Goal: Transaction & Acquisition: Book appointment/travel/reservation

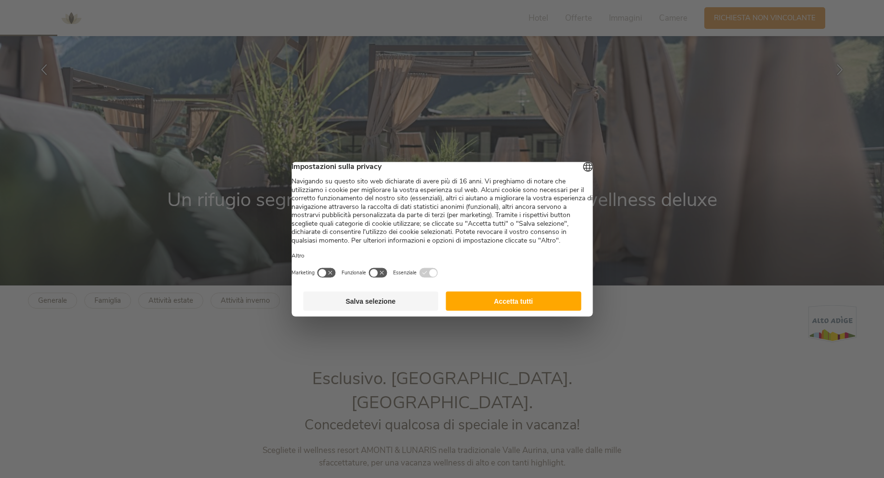
click at [358, 311] on button "Salva selezione" at bounding box center [370, 300] width 135 height 19
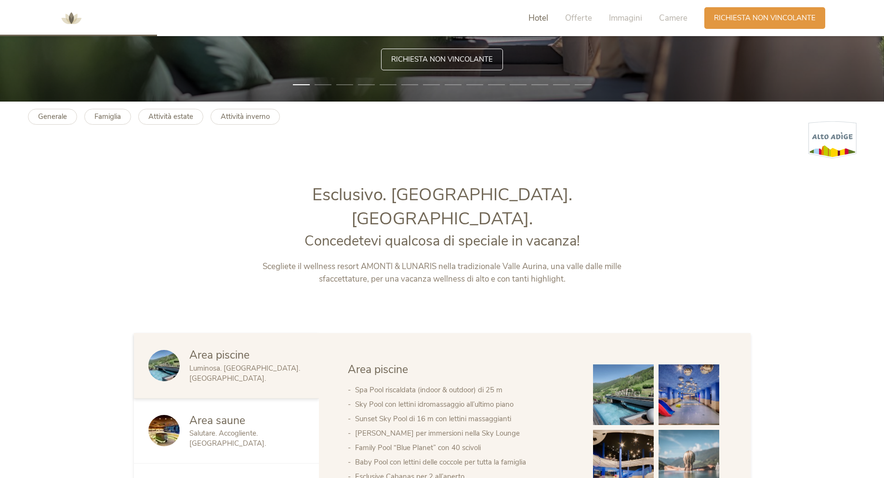
scroll to position [530, 0]
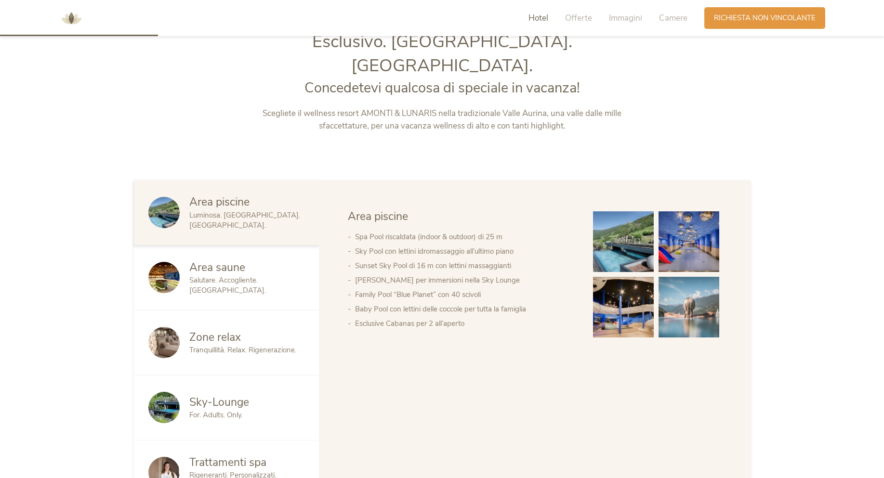
click at [629, 283] on img at bounding box center [623, 307] width 61 height 61
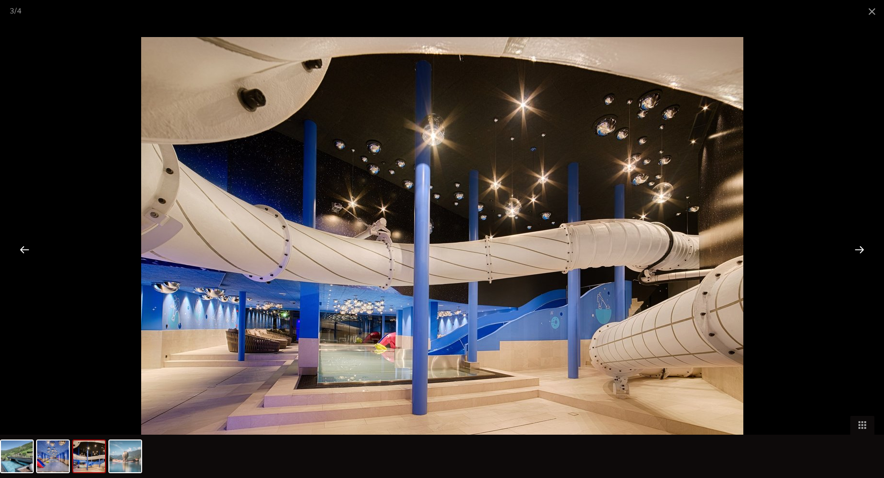
click at [858, 248] on div at bounding box center [859, 250] width 30 height 30
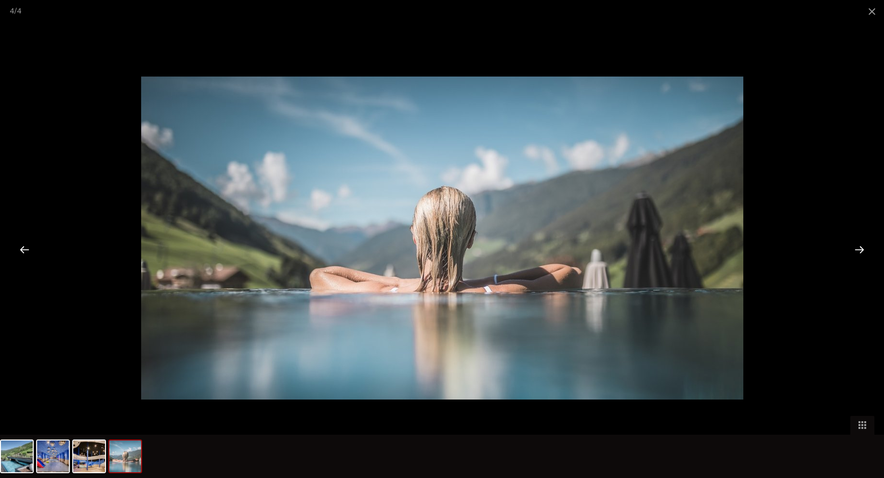
click at [855, 248] on div at bounding box center [859, 250] width 30 height 30
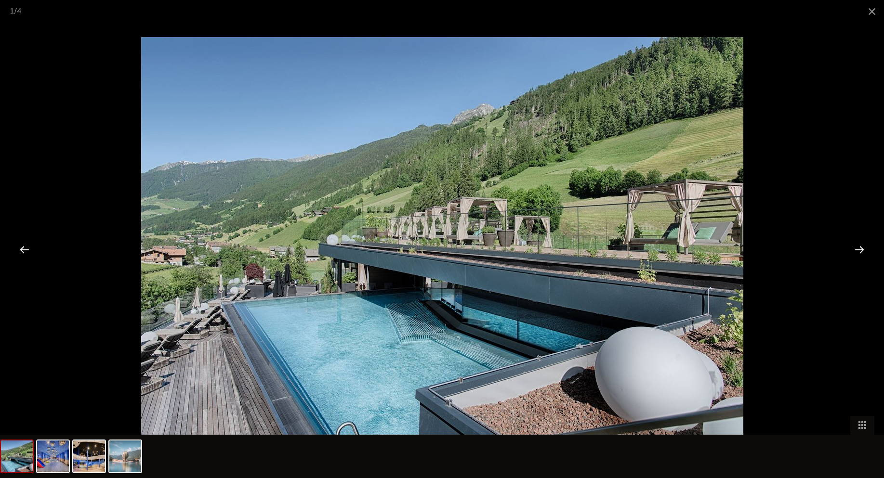
click at [855, 248] on div at bounding box center [859, 250] width 30 height 30
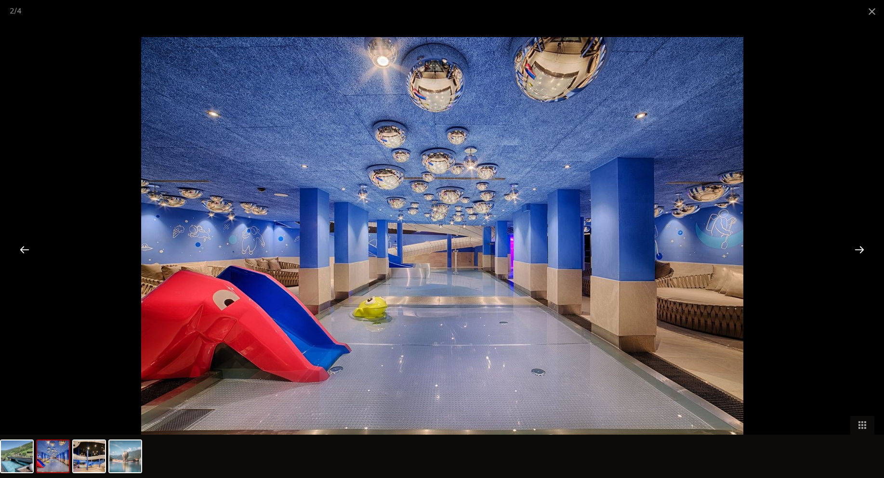
click at [855, 248] on div at bounding box center [859, 250] width 30 height 30
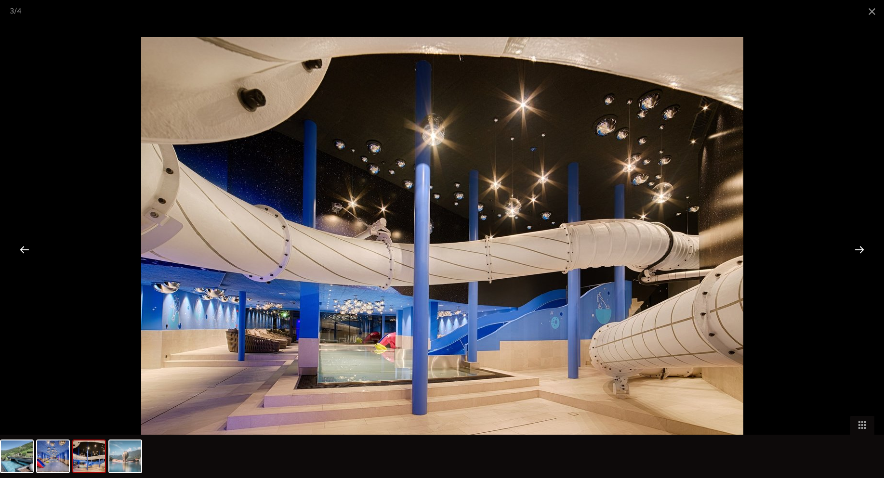
click at [855, 248] on div at bounding box center [859, 250] width 30 height 30
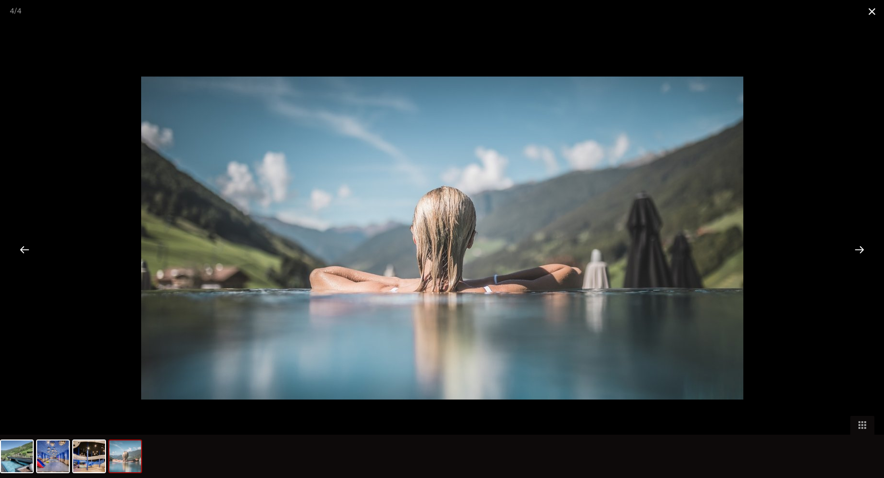
click at [872, 11] on span at bounding box center [872, 11] width 24 height 23
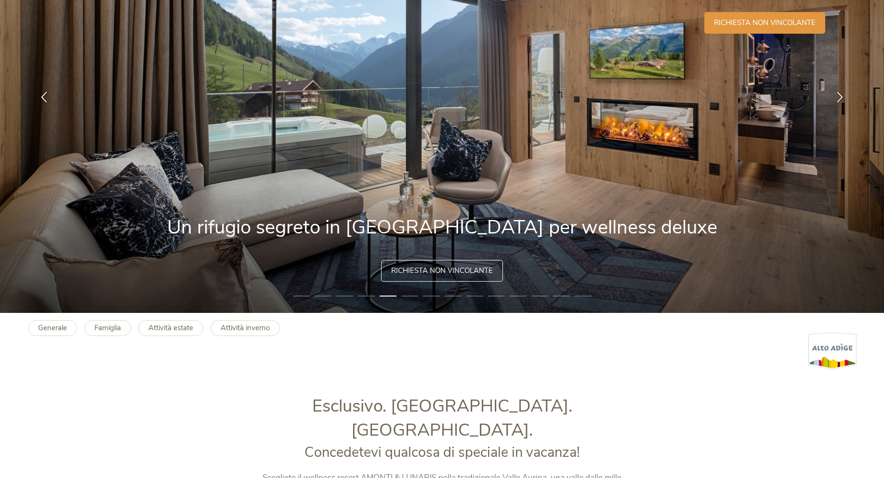
scroll to position [241, 0]
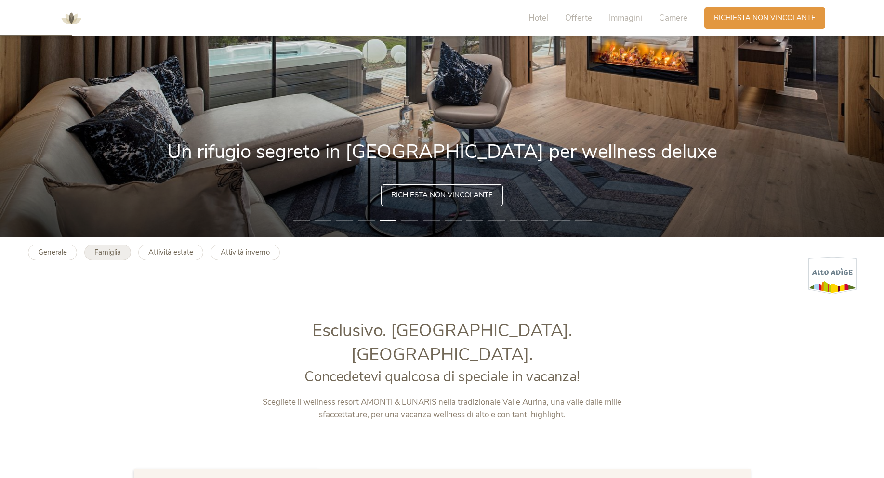
click at [107, 251] on b "Famiglia" at bounding box center [107, 253] width 26 height 10
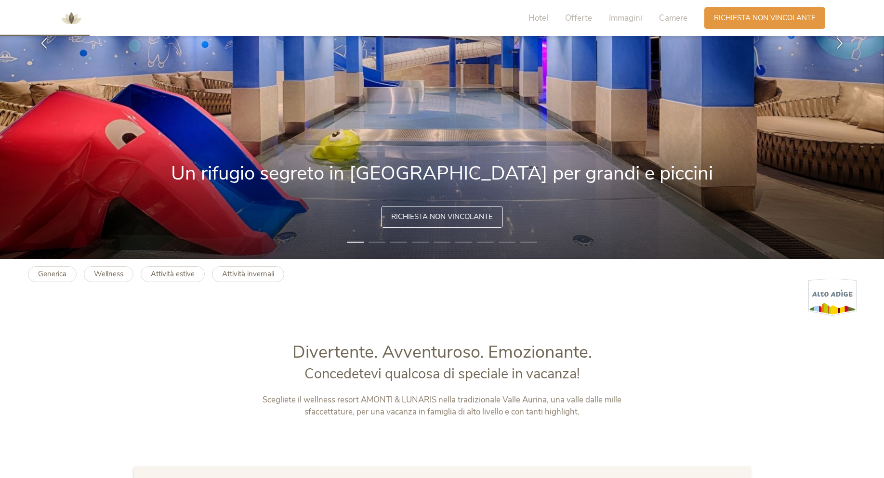
scroll to position [193, 0]
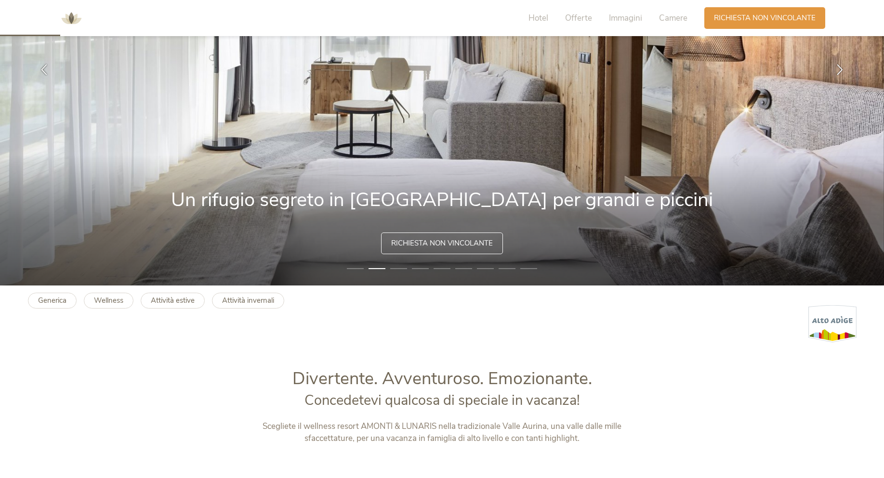
click at [384, 264] on li "2" at bounding box center [376, 269] width 17 height 10
click at [411, 264] on img at bounding box center [442, 69] width 884 height 432
click at [409, 270] on img at bounding box center [442, 69] width 884 height 432
click at [421, 267] on li "4" at bounding box center [420, 269] width 17 height 10
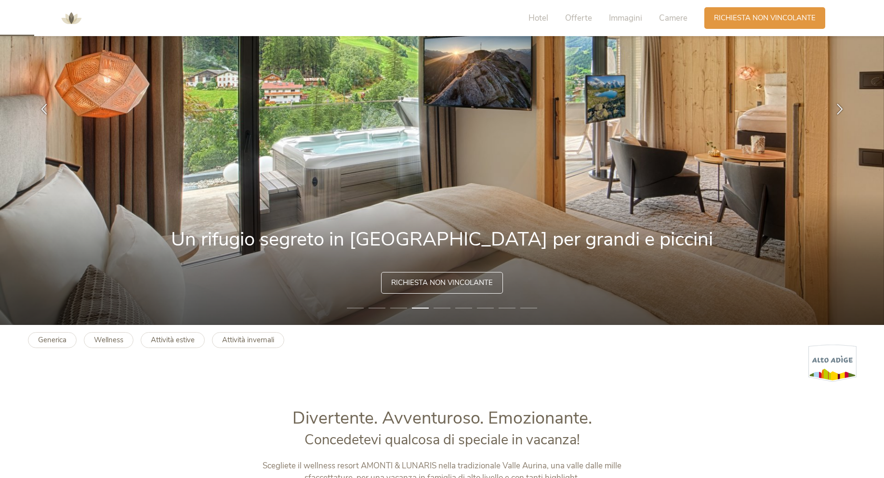
scroll to position [96, 0]
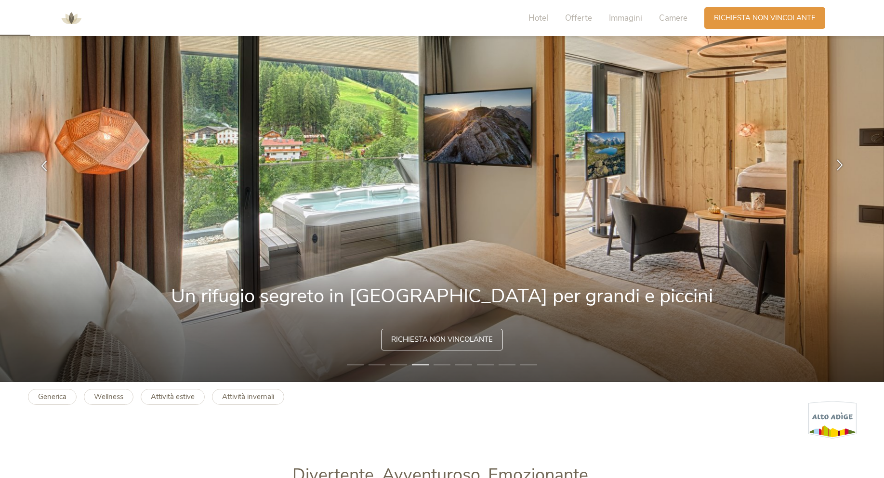
click at [839, 168] on icon at bounding box center [839, 164] width 11 height 11
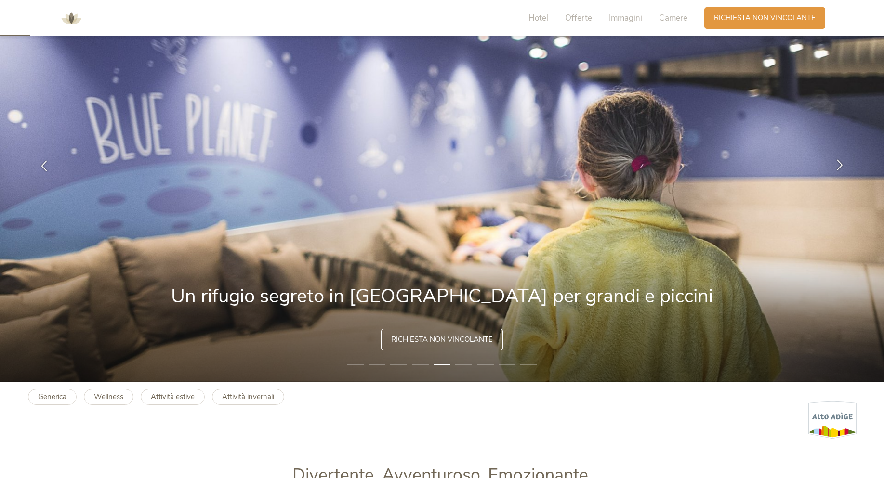
click at [839, 168] on icon at bounding box center [839, 164] width 11 height 11
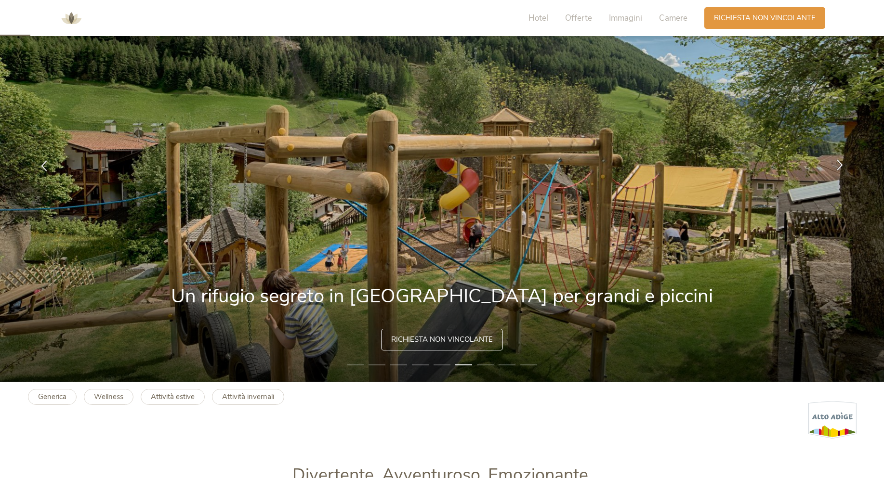
click at [839, 168] on icon at bounding box center [839, 164] width 11 height 11
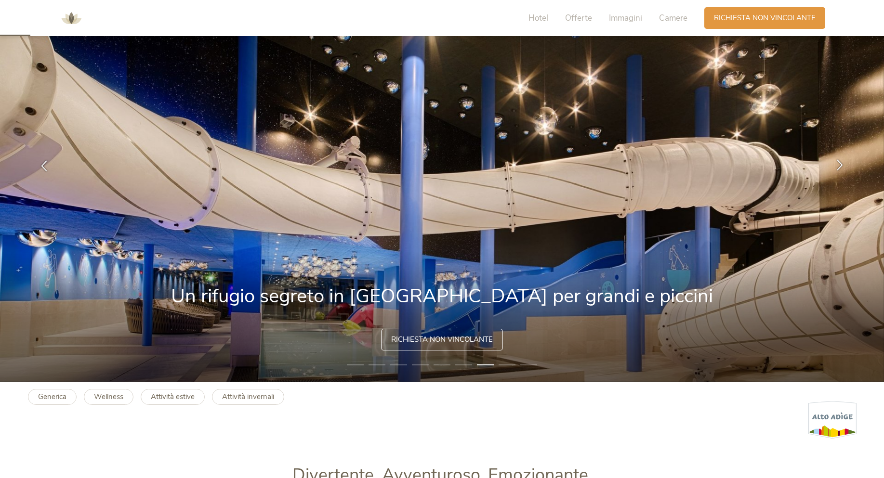
click at [839, 168] on icon at bounding box center [839, 164] width 11 height 11
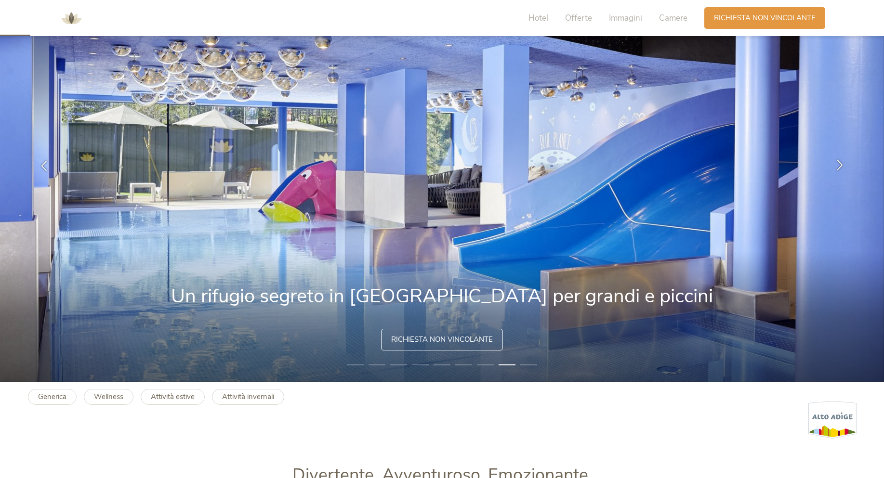
click at [839, 168] on icon at bounding box center [839, 164] width 11 height 11
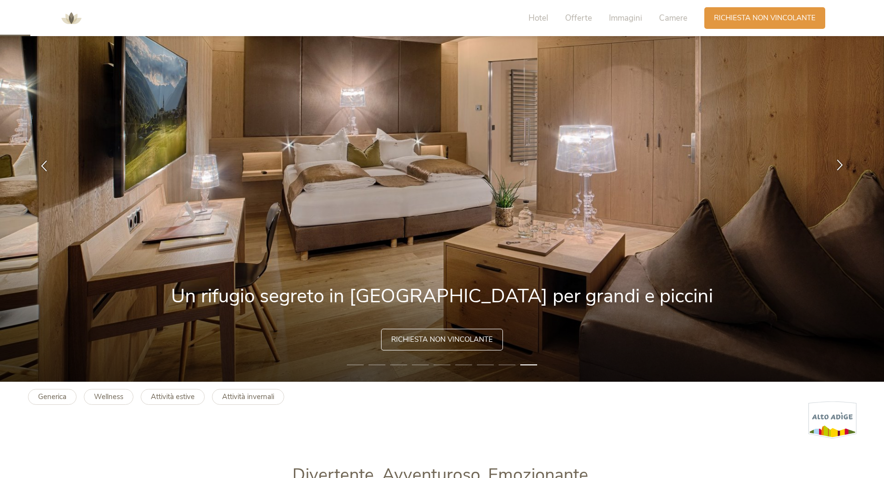
click at [839, 168] on icon at bounding box center [839, 164] width 11 height 11
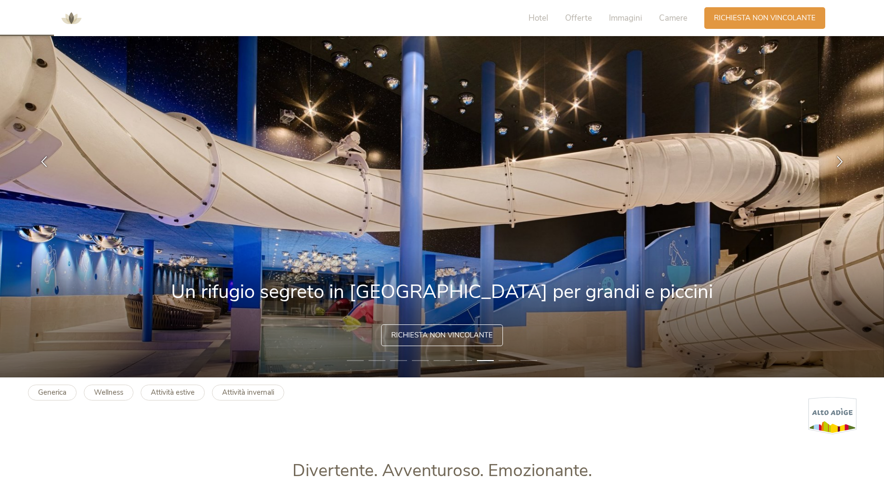
scroll to position [0, 0]
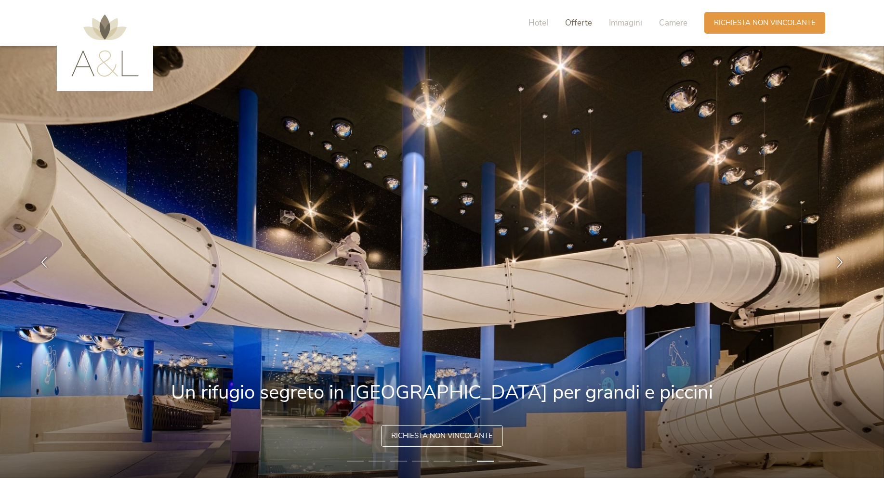
click at [584, 22] on span "Offerte" at bounding box center [578, 22] width 27 height 11
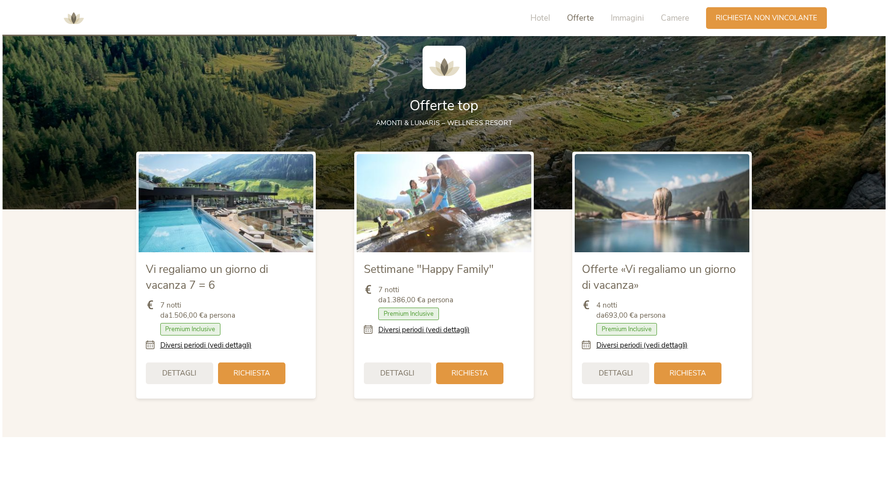
scroll to position [1132, 0]
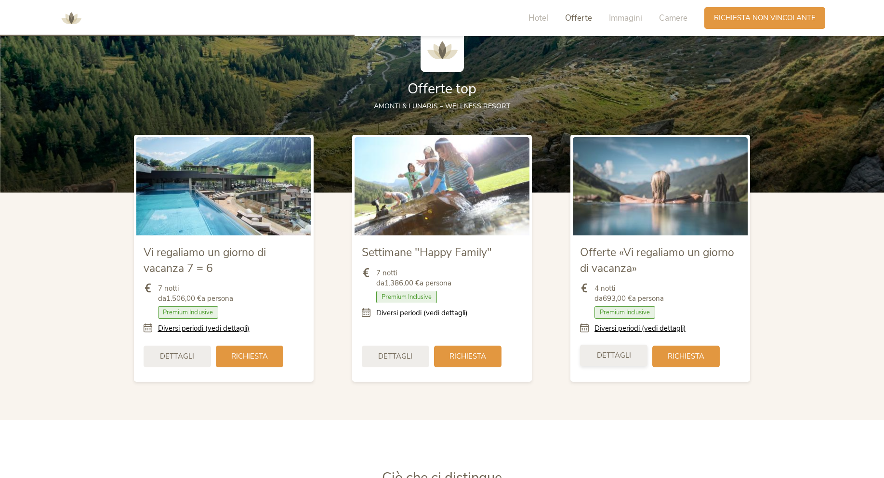
click at [607, 351] on span "Dettagli" at bounding box center [614, 356] width 34 height 10
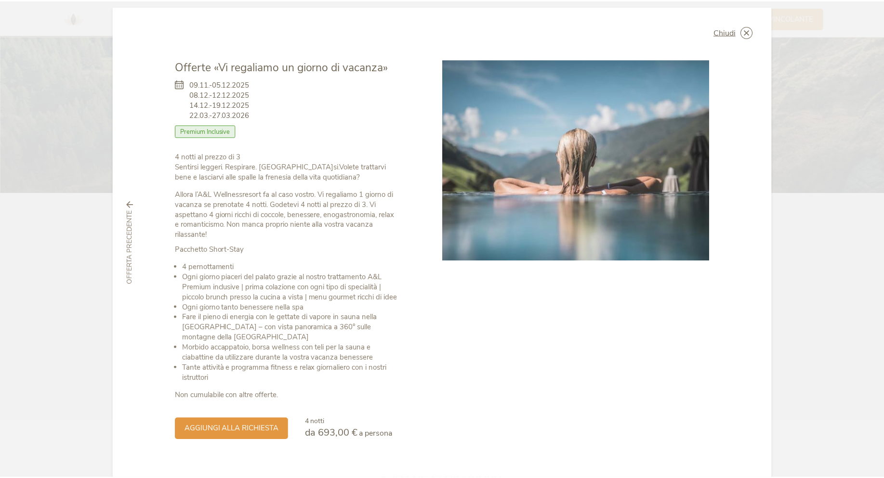
scroll to position [0, 0]
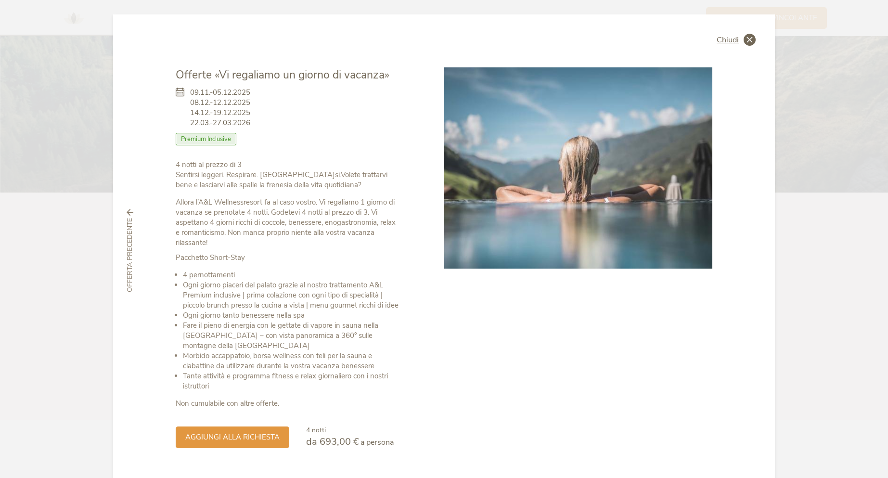
click at [745, 43] on icon at bounding box center [750, 40] width 12 height 12
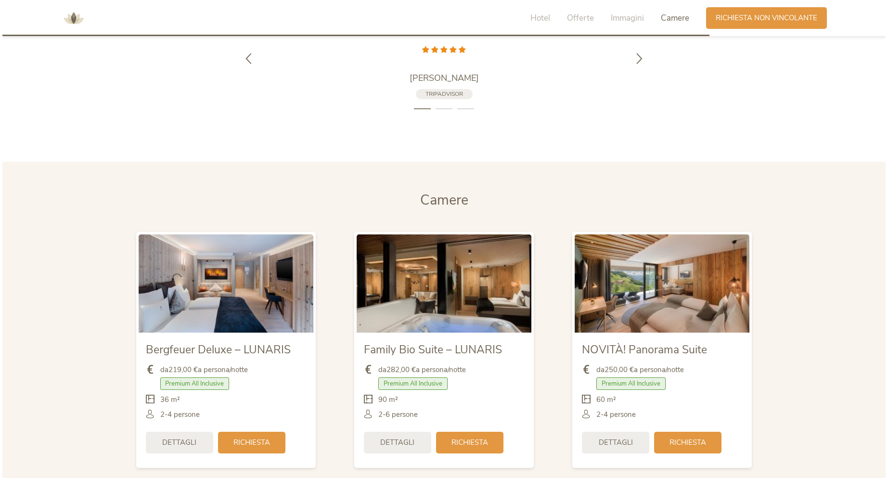
scroll to position [2287, 0]
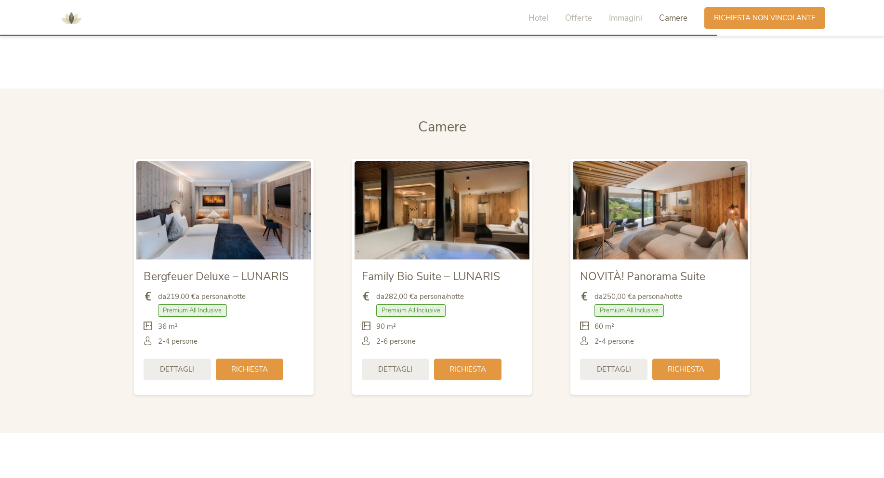
click at [441, 235] on img at bounding box center [441, 210] width 175 height 98
click at [463, 207] on img at bounding box center [441, 210] width 175 height 98
click at [394, 372] on span "Dettagli" at bounding box center [395, 369] width 34 height 10
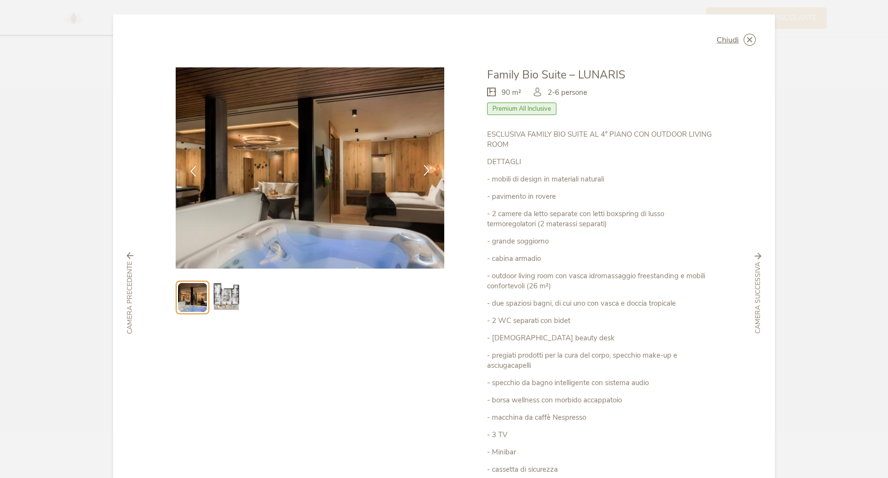
click at [423, 172] on icon at bounding box center [426, 170] width 11 height 11
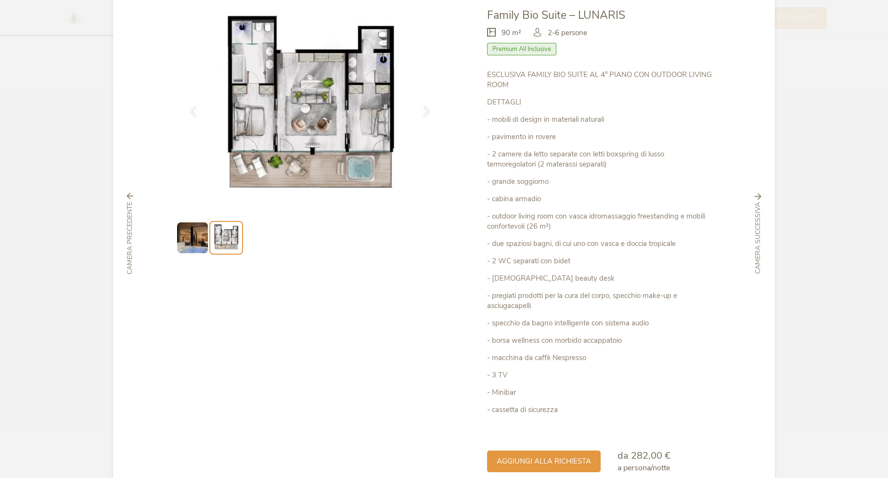
scroll to position [0, 0]
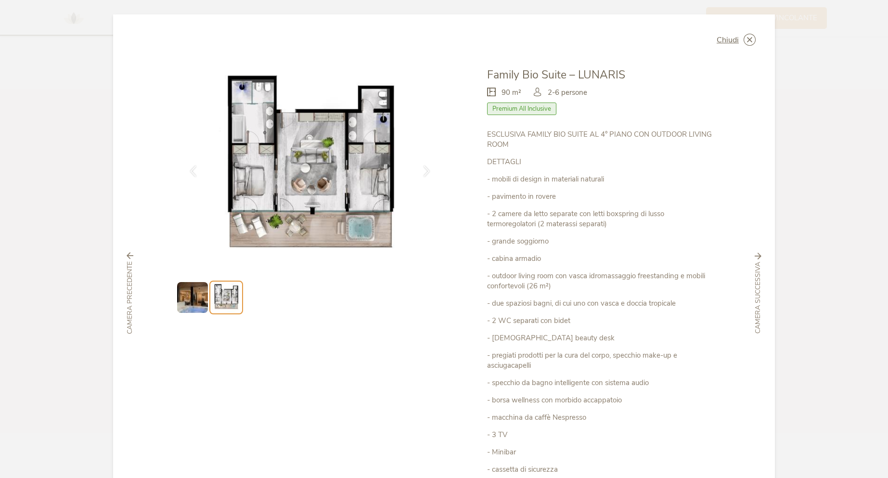
click at [190, 283] on img at bounding box center [192, 297] width 31 height 31
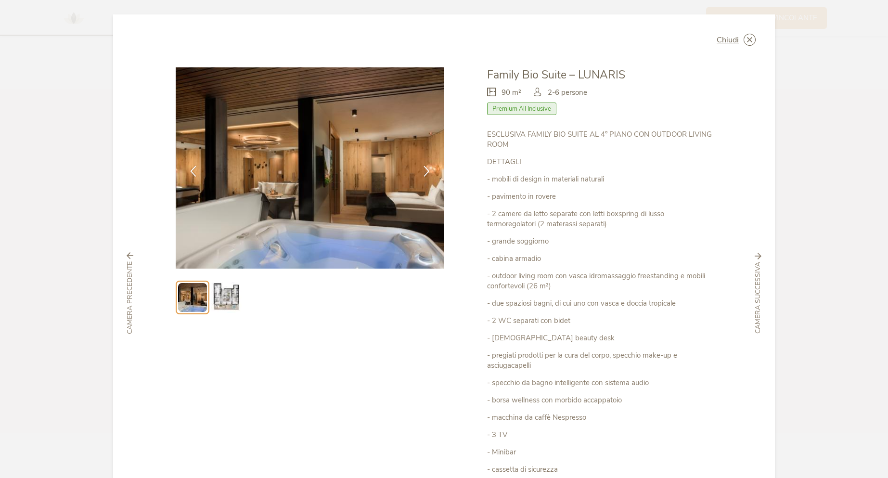
click at [205, 294] on li at bounding box center [193, 298] width 34 height 34
click at [217, 294] on img at bounding box center [226, 297] width 31 height 31
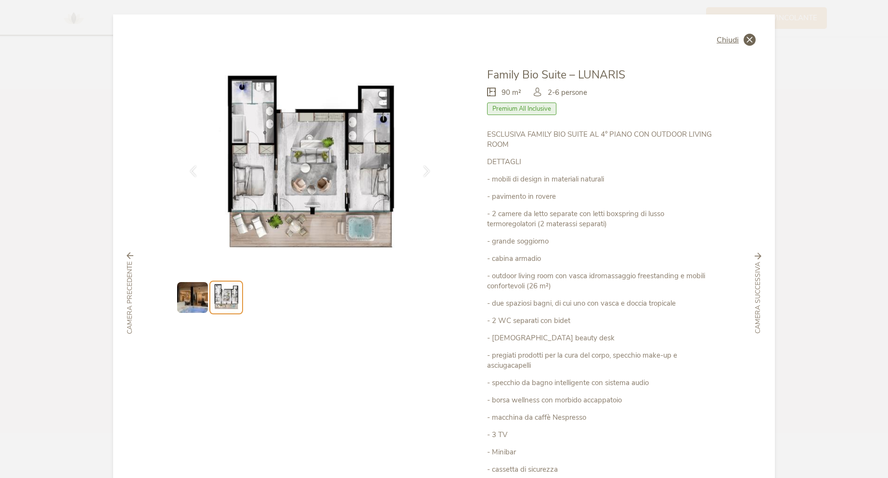
click at [748, 38] on icon at bounding box center [750, 40] width 12 height 12
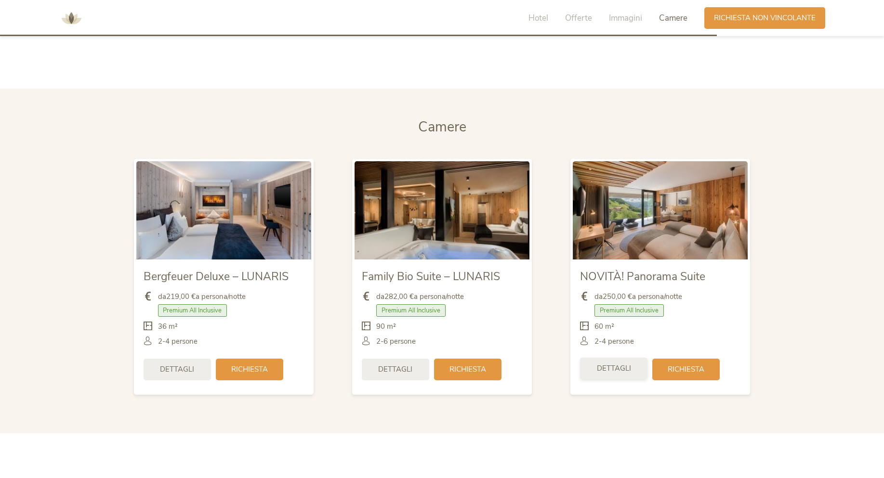
click at [613, 369] on span "Dettagli" at bounding box center [614, 369] width 34 height 10
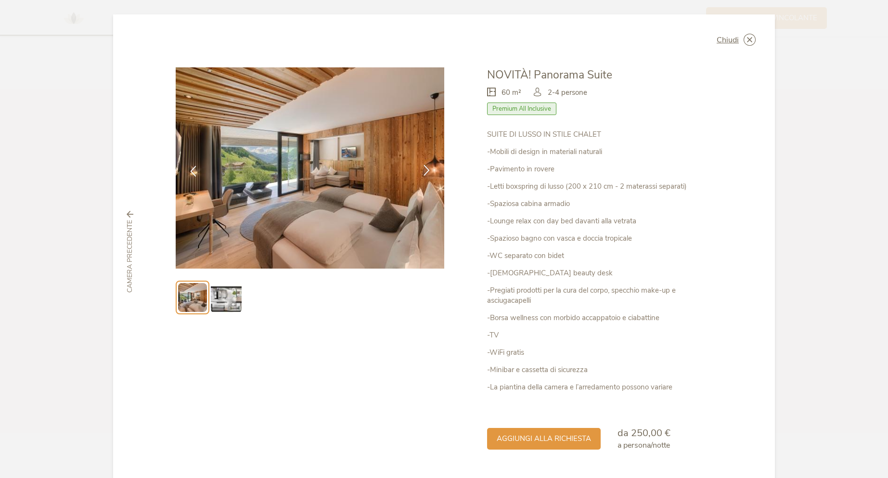
click at [421, 165] on icon at bounding box center [426, 170] width 11 height 11
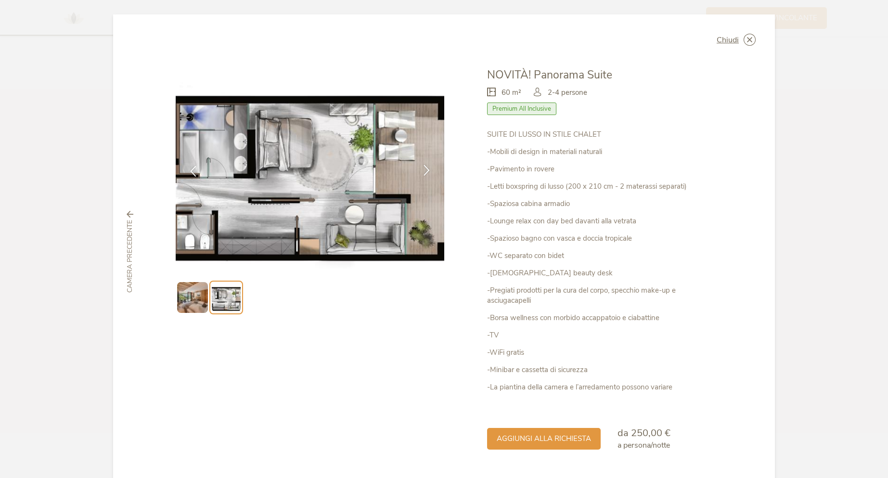
click at [421, 165] on icon at bounding box center [426, 170] width 11 height 11
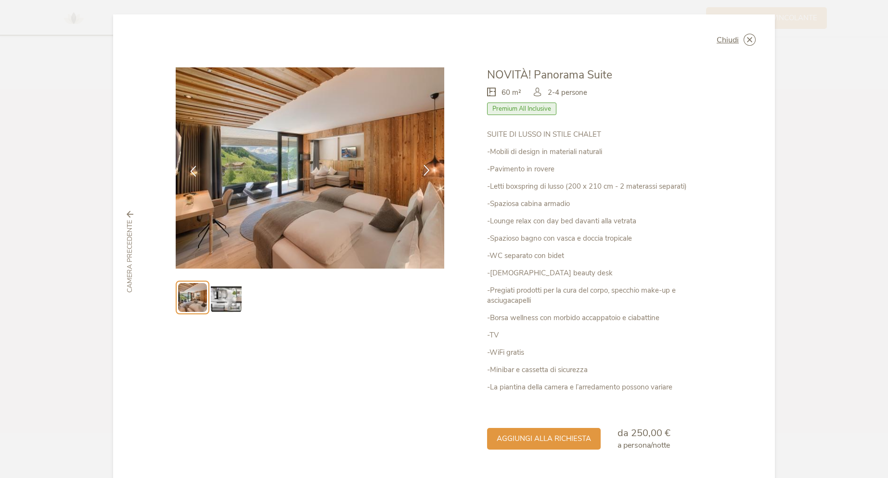
click at [421, 165] on icon at bounding box center [426, 170] width 11 height 11
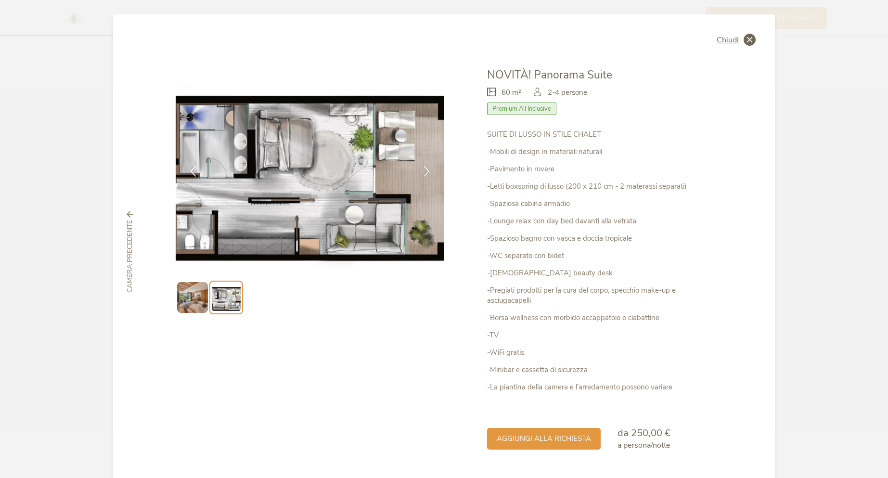
click at [746, 42] on icon at bounding box center [750, 40] width 12 height 12
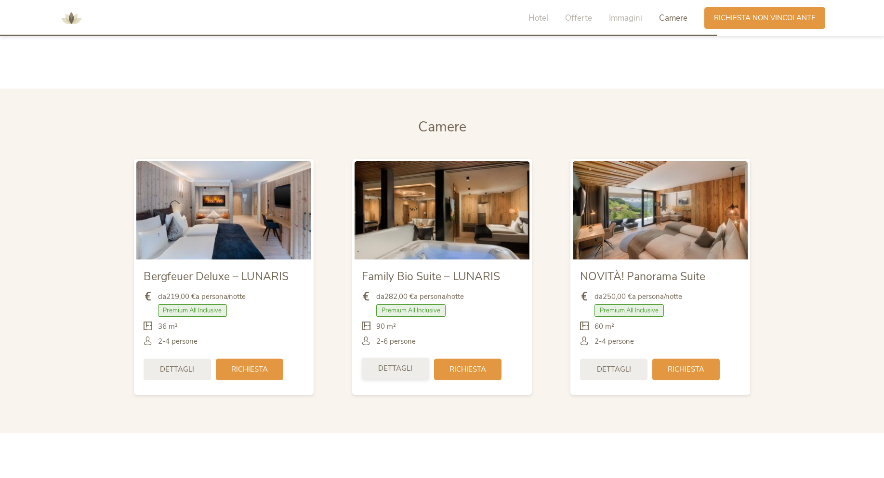
click at [390, 366] on span "Dettagli" at bounding box center [395, 369] width 34 height 10
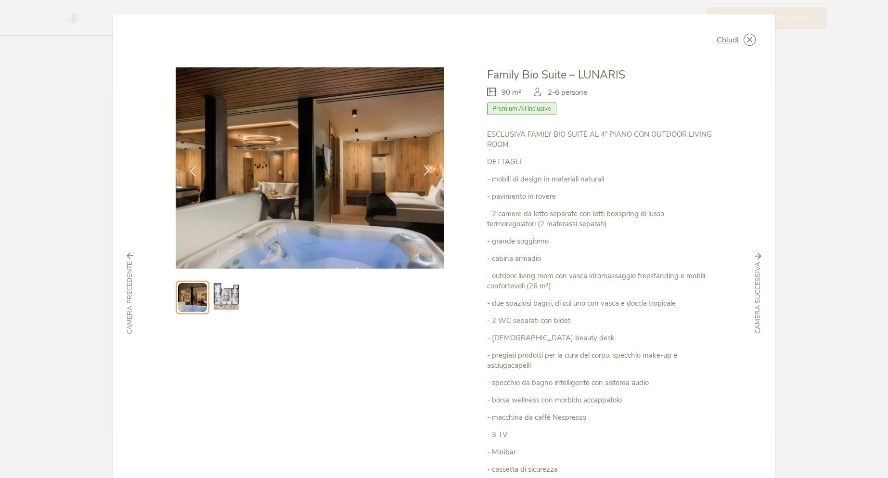
click at [425, 165] on icon at bounding box center [426, 170] width 11 height 11
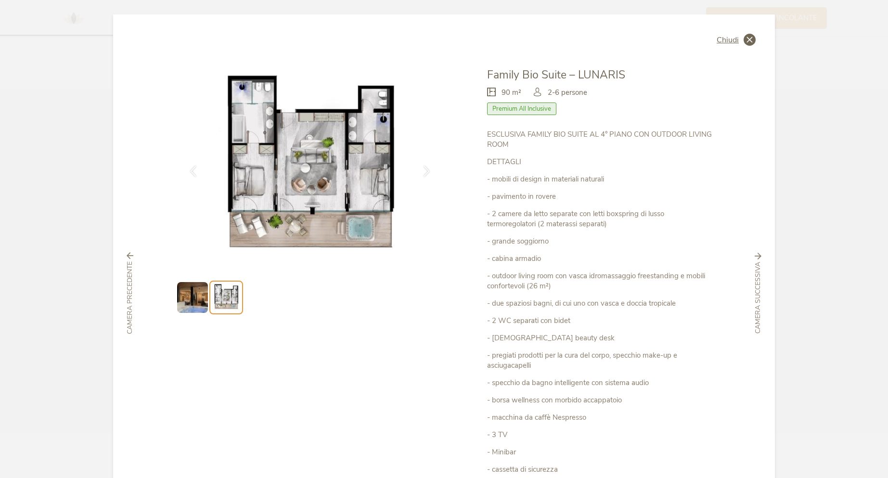
click at [747, 38] on icon at bounding box center [750, 40] width 12 height 12
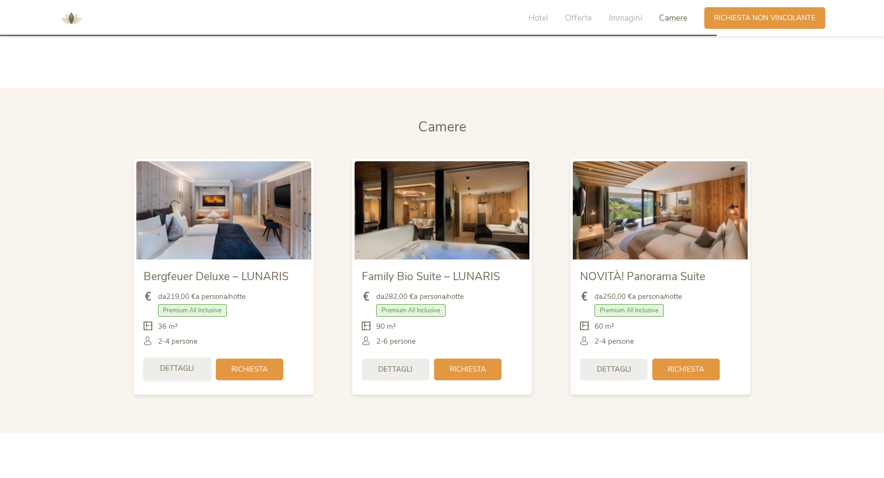
click at [185, 369] on span "Dettagli" at bounding box center [177, 369] width 34 height 10
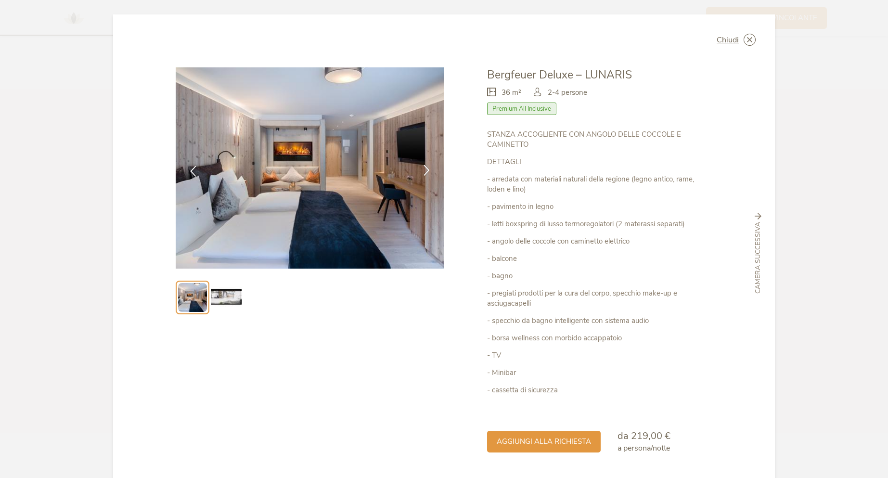
click at [424, 167] on icon at bounding box center [426, 170] width 11 height 11
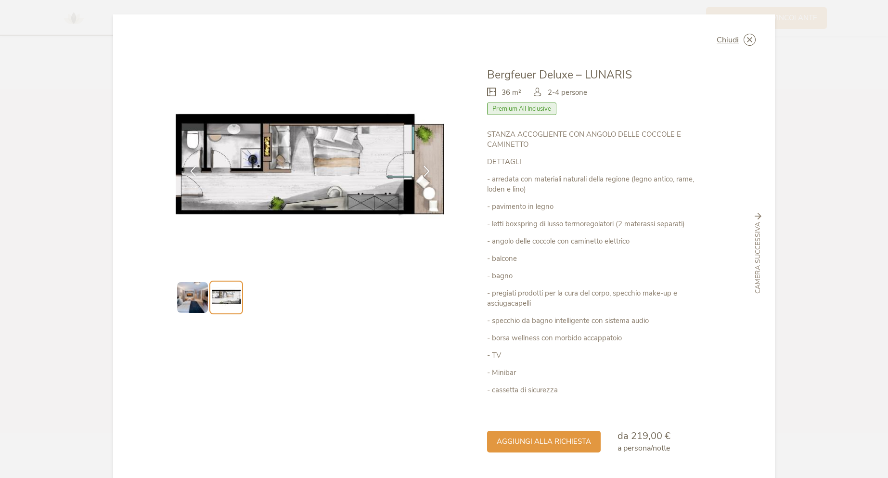
click at [198, 300] on img at bounding box center [192, 297] width 31 height 31
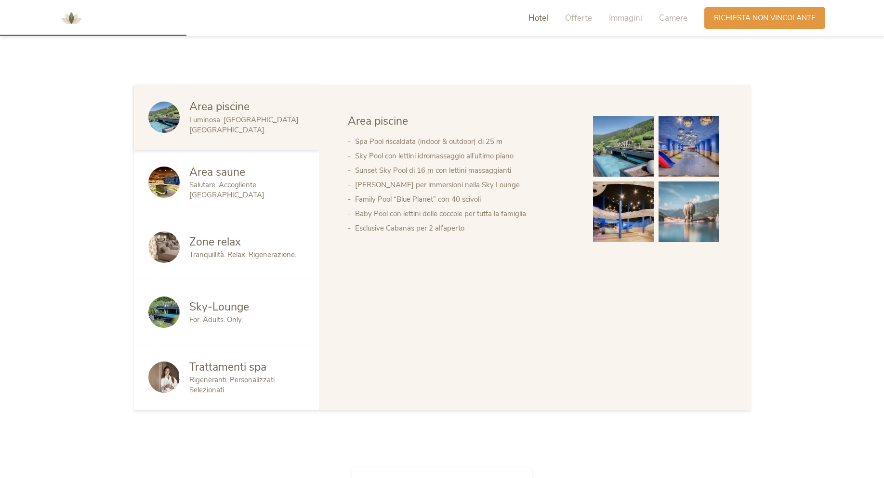
scroll to position [626, 0]
click at [233, 314] on span "For. Adults. Only." at bounding box center [215, 319] width 53 height 10
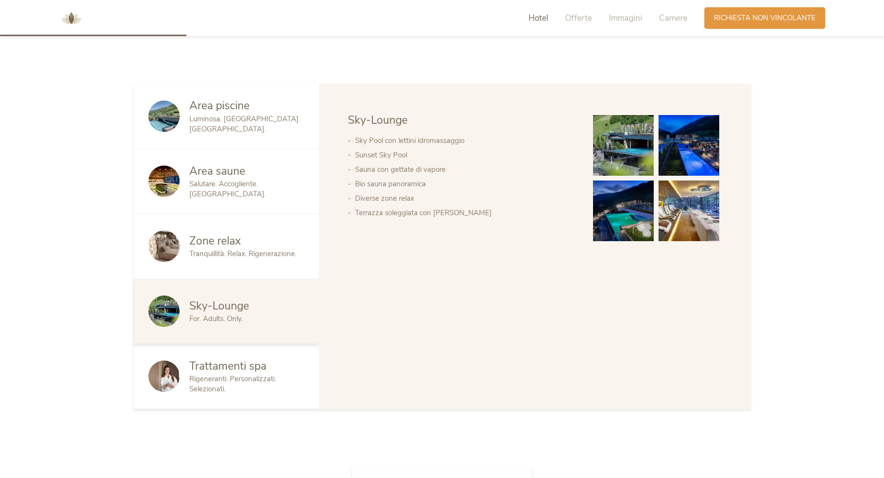
click at [209, 249] on span "Tranquillità. Relax. Rigenerazione." at bounding box center [242, 254] width 107 height 10
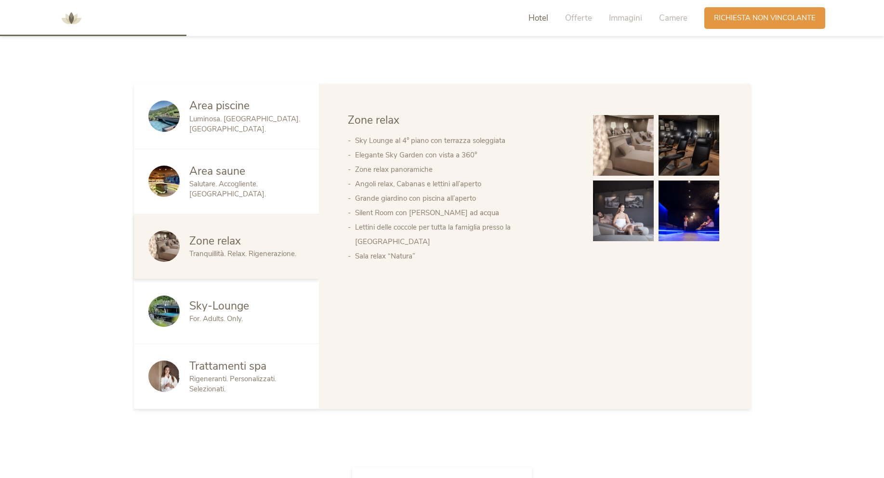
click at [203, 149] on div "Area saune Salutare. Accogliente. Piacevole." at bounding box center [226, 181] width 185 height 65
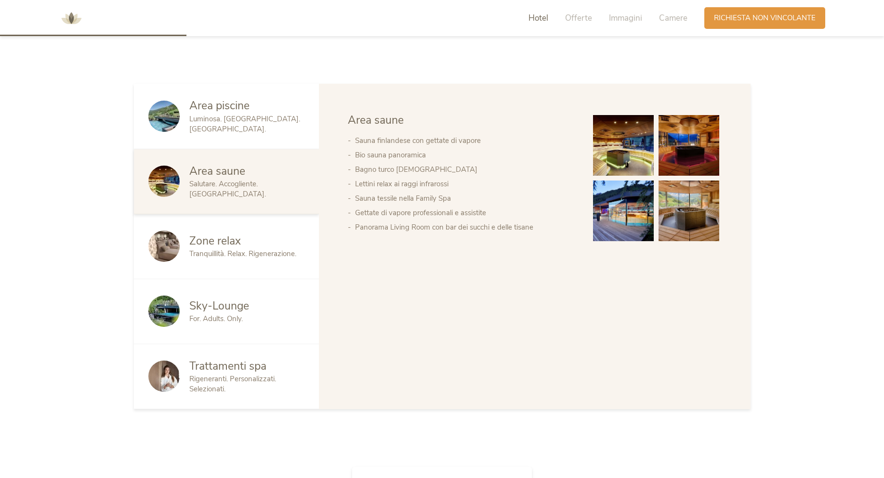
click at [635, 115] on img at bounding box center [623, 145] width 61 height 61
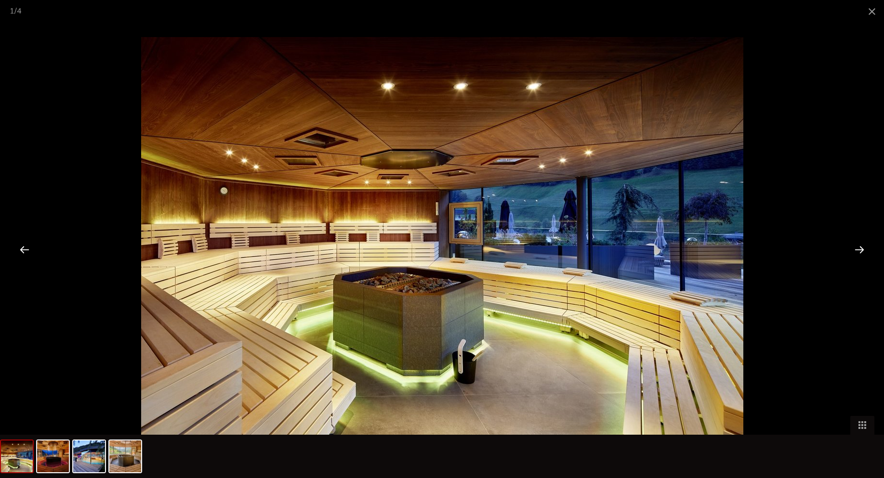
click at [861, 249] on div at bounding box center [859, 250] width 30 height 30
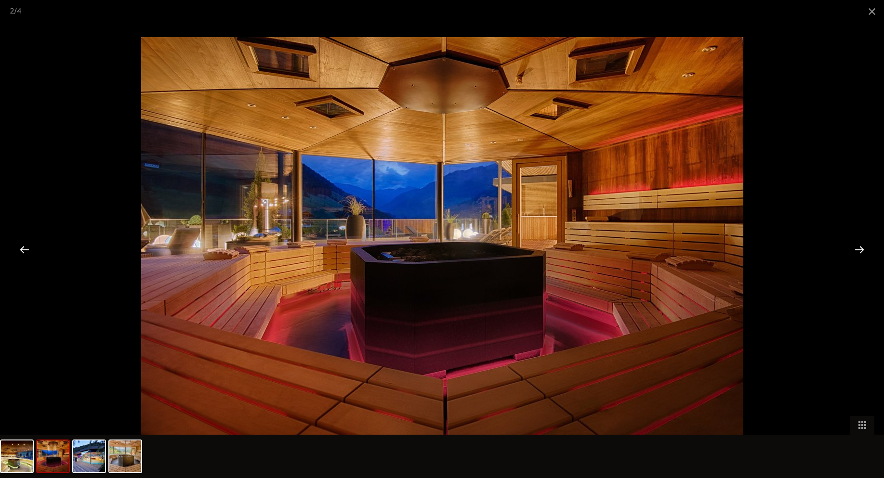
click at [861, 249] on div at bounding box center [859, 250] width 30 height 30
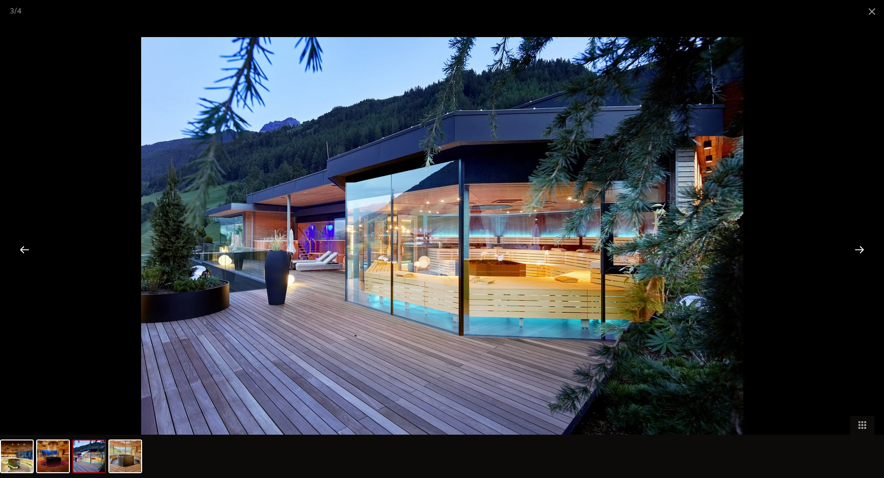
click at [861, 249] on div at bounding box center [859, 250] width 30 height 30
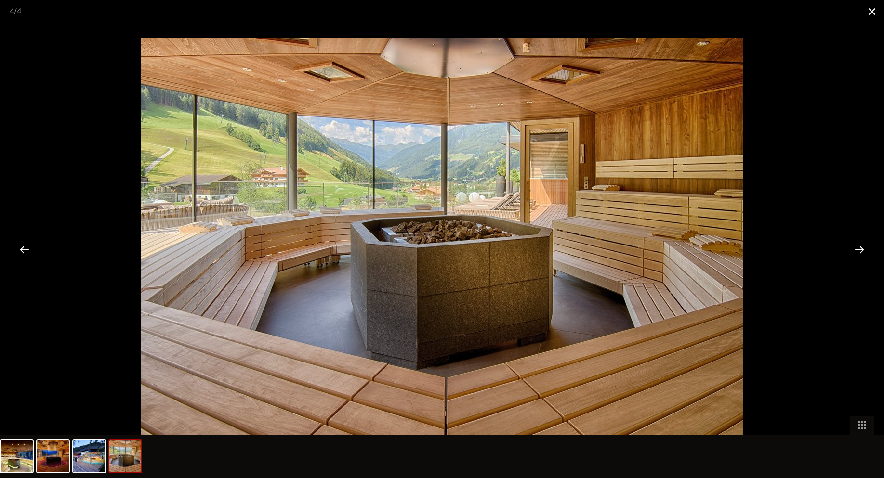
click at [873, 8] on span at bounding box center [872, 11] width 24 height 23
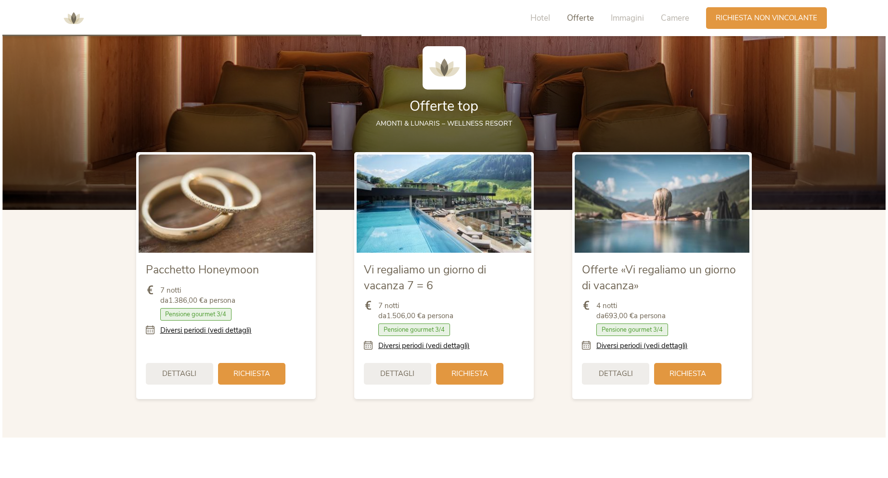
scroll to position [1252, 0]
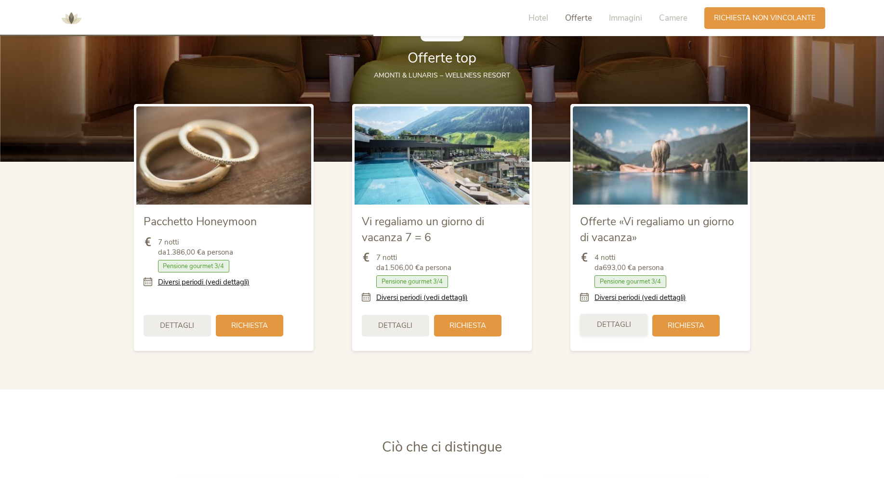
click at [611, 320] on span "Dettagli" at bounding box center [614, 325] width 34 height 10
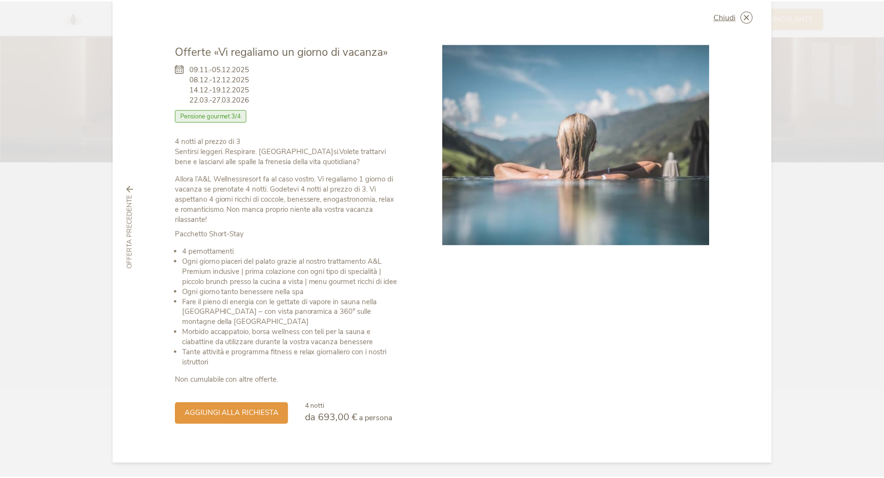
scroll to position [0, 0]
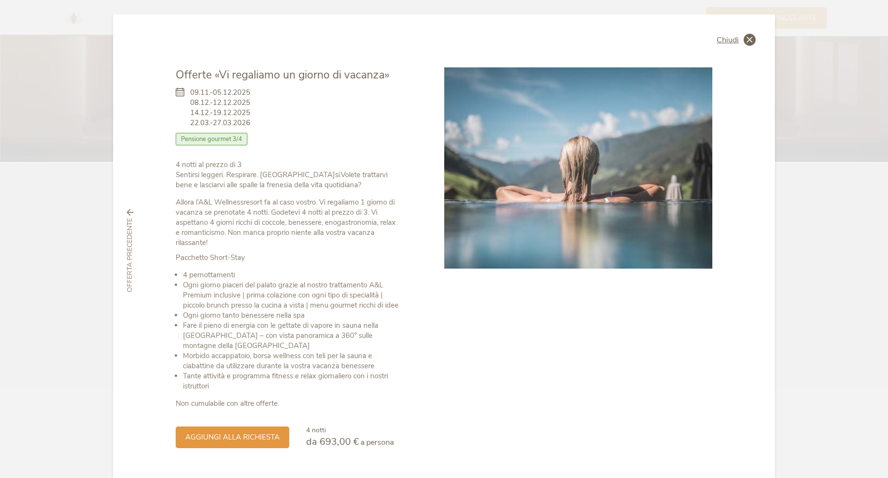
click at [747, 39] on icon at bounding box center [750, 40] width 12 height 12
